Goal: Information Seeking & Learning: Learn about a topic

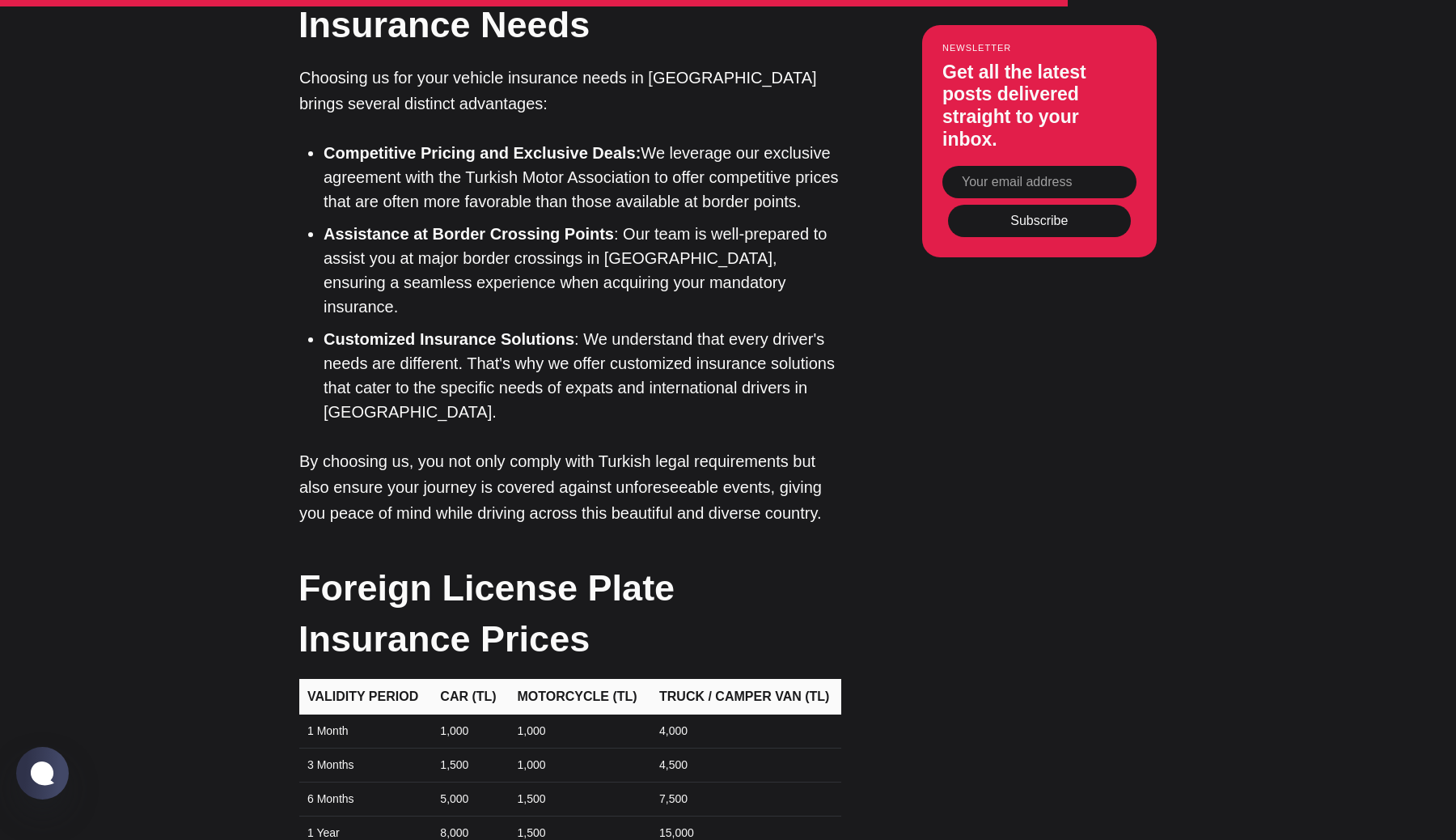
scroll to position [4930, 0]
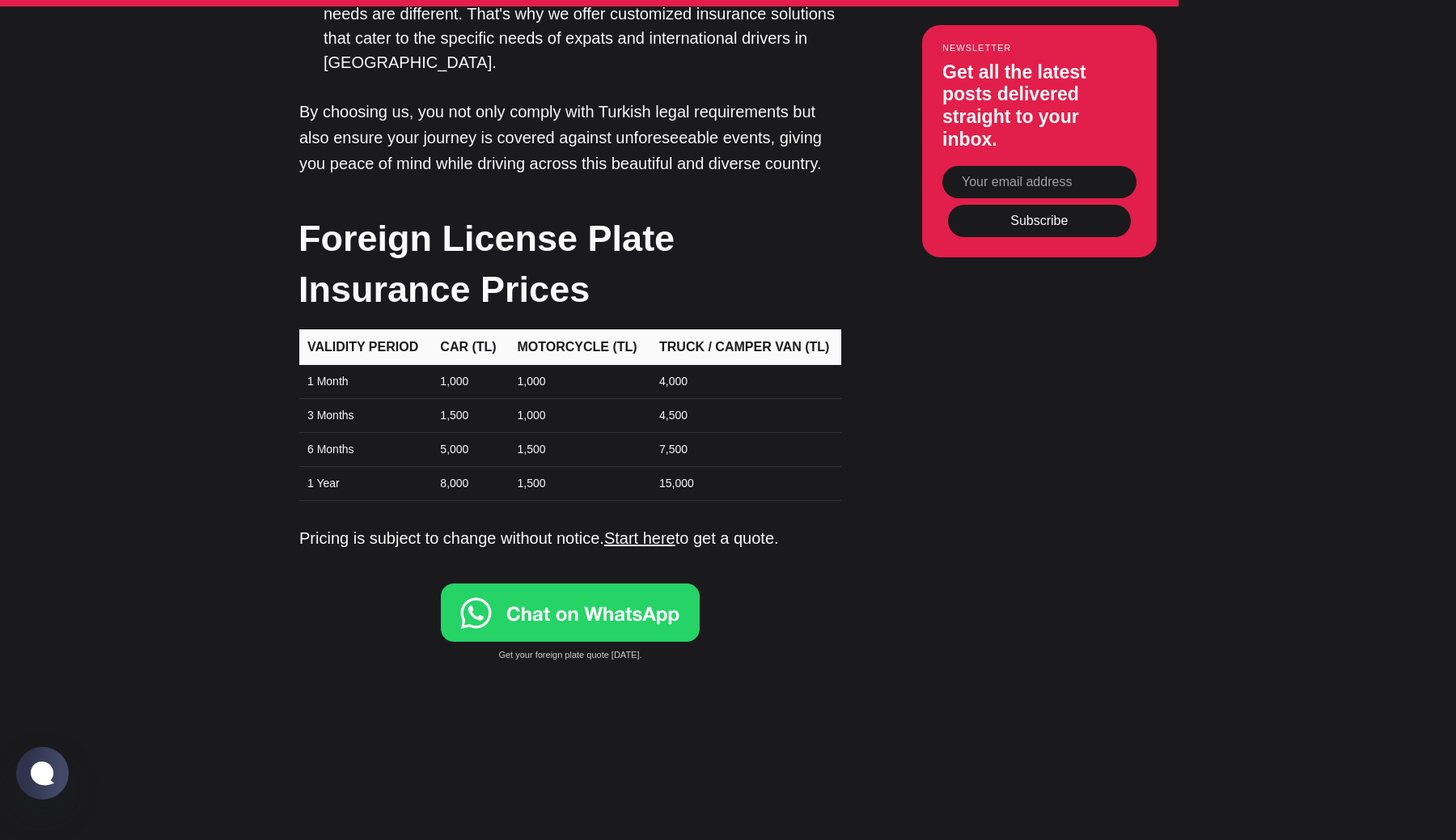
scroll to position [5381, 0]
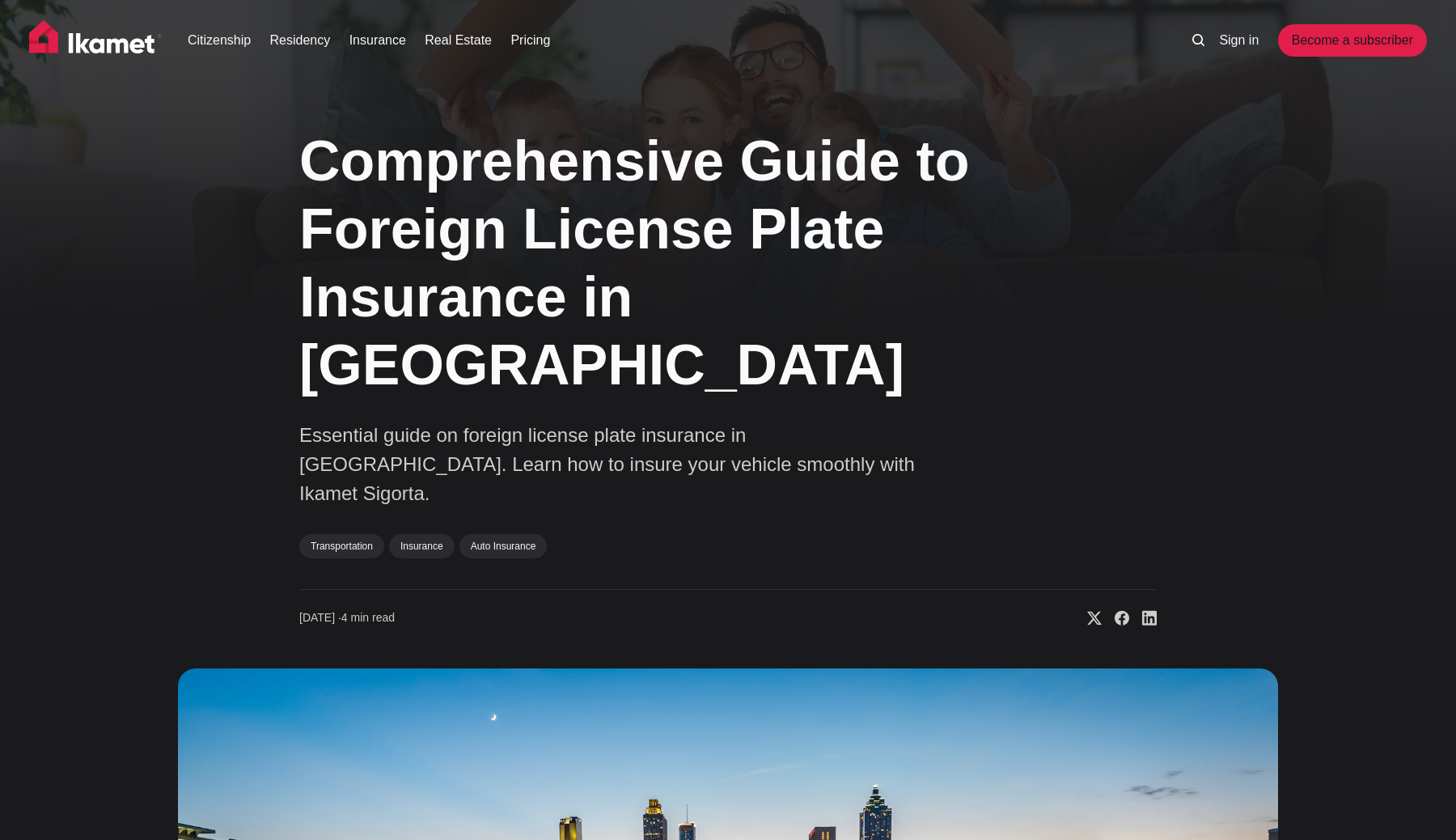
scroll to position [5381, 0]
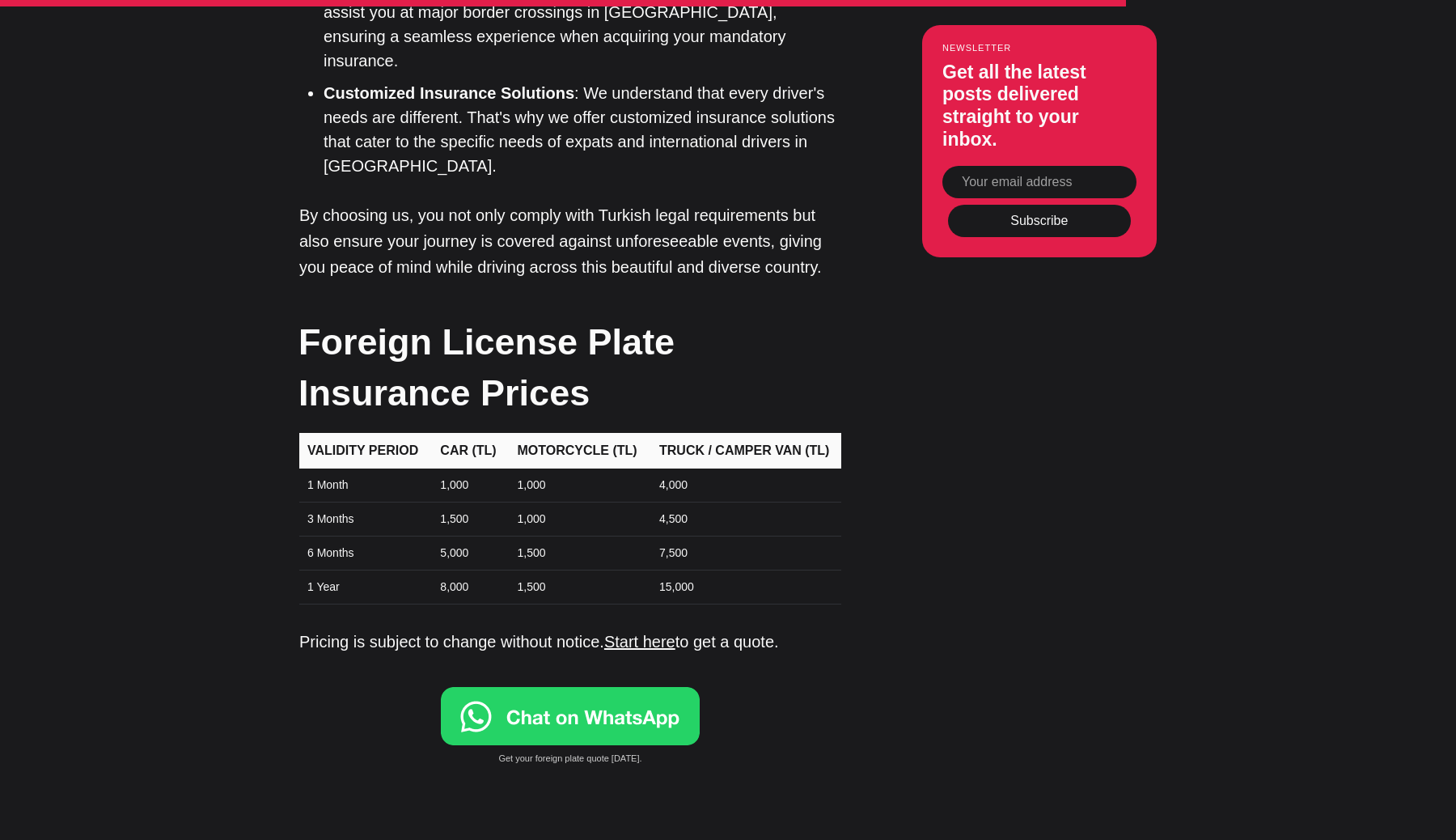
scroll to position [5153, 0]
